Goal: Information Seeking & Learning: Learn about a topic

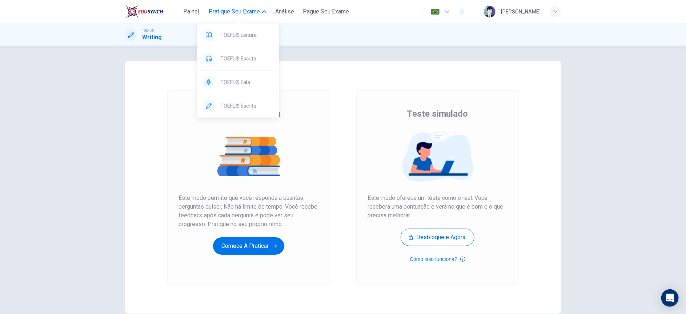
click at [265, 9] on button "Pratique seu exame" at bounding box center [238, 11] width 64 height 13
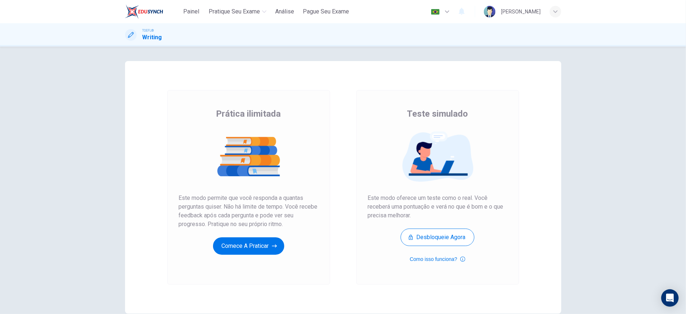
click at [105, 112] on div "Prática ilimitada Teste simulado Prática ilimitada Este modo permite que você r…" at bounding box center [343, 181] width 686 height 268
click at [433, 237] on button "Desbloqueie agora" at bounding box center [438, 237] width 74 height 17
click at [284, 11] on span "Análise" at bounding box center [284, 11] width 19 height 9
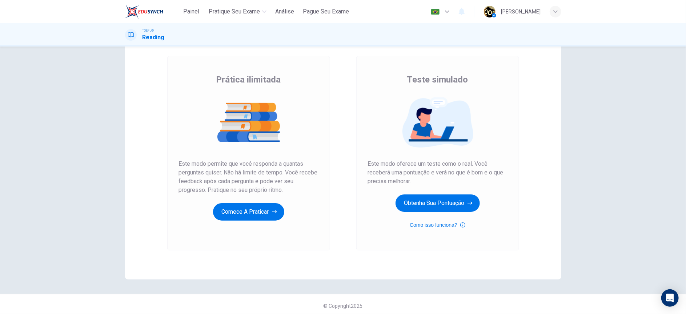
scroll to position [37, 0]
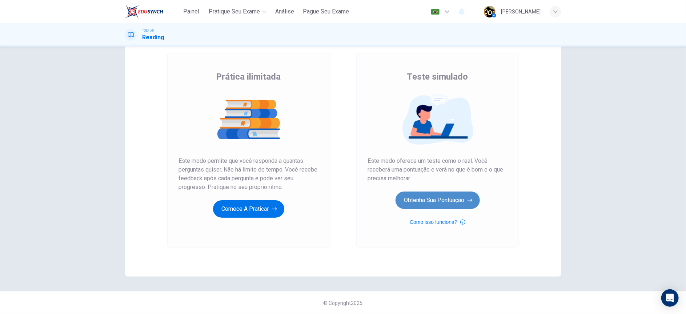
click at [426, 199] on button "Obtenha sua pontuação" at bounding box center [438, 200] width 84 height 17
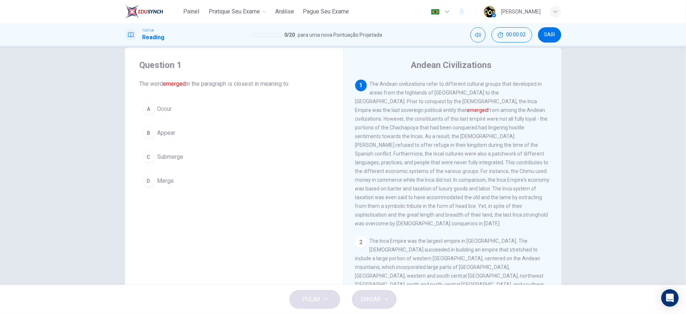
scroll to position [0, 0]
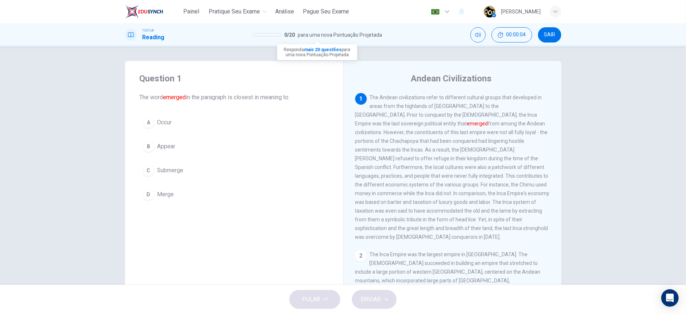
drag, startPoint x: 300, startPoint y: 33, endPoint x: 372, endPoint y: 31, distance: 72.1
click at [372, 31] on span "para uma nova Pontuação Projetada" at bounding box center [340, 35] width 84 height 9
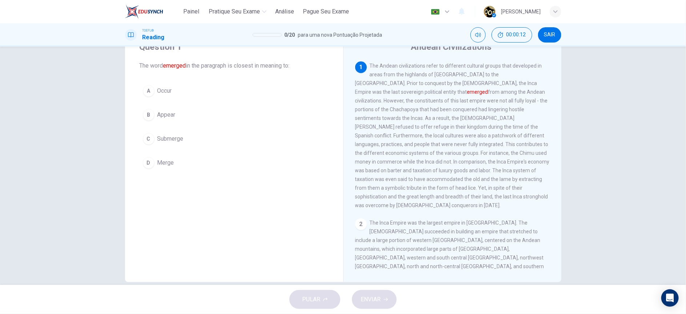
scroll to position [35, 0]
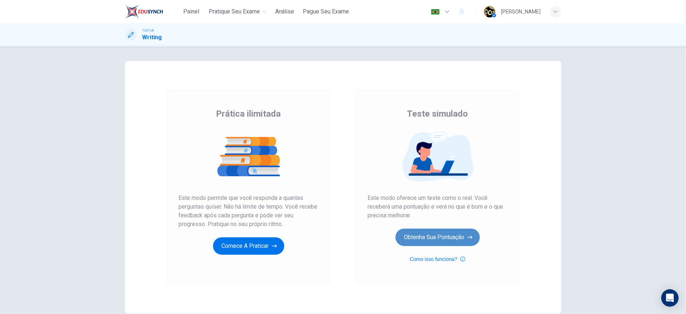
click at [462, 235] on button "Obtenha sua pontuação" at bounding box center [438, 237] width 84 height 17
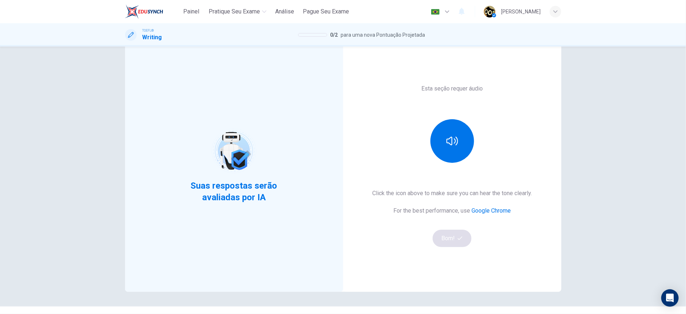
scroll to position [21, 0]
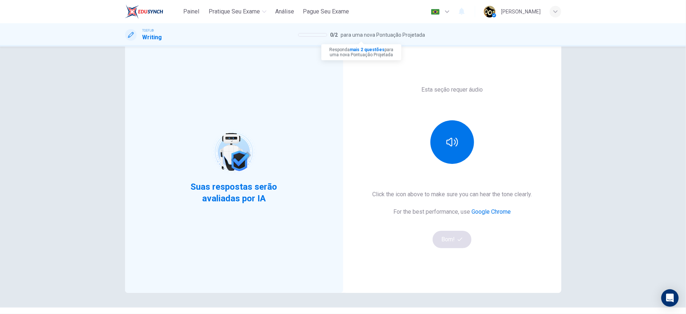
drag, startPoint x: 343, startPoint y: 34, endPoint x: 412, endPoint y: 35, distance: 68.7
click at [412, 35] on span "para uma nova Pontuação Projetada" at bounding box center [383, 35] width 84 height 9
click at [378, 79] on div "Esta seção requer áudio Click the icon above to make sure you can hear the tone…" at bounding box center [452, 166] width 218 height 253
